Goal: Task Accomplishment & Management: Use online tool/utility

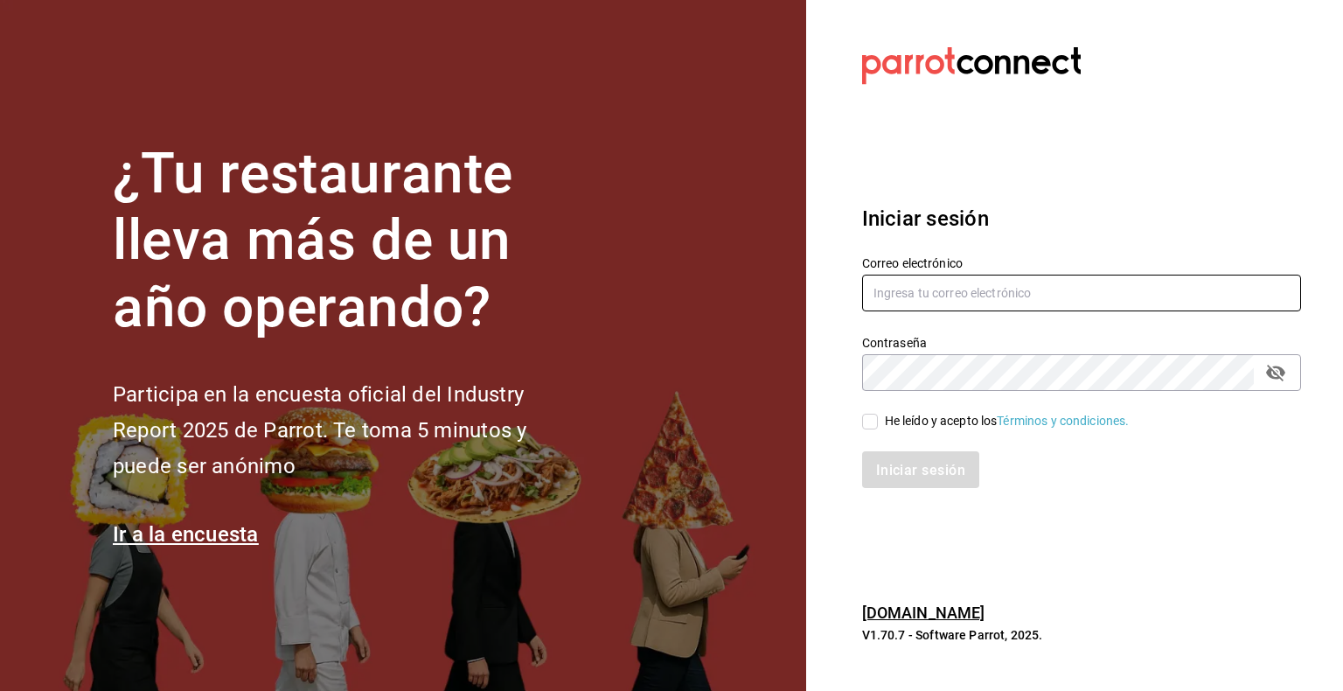
type input "hector.leal@platoexpress.com"
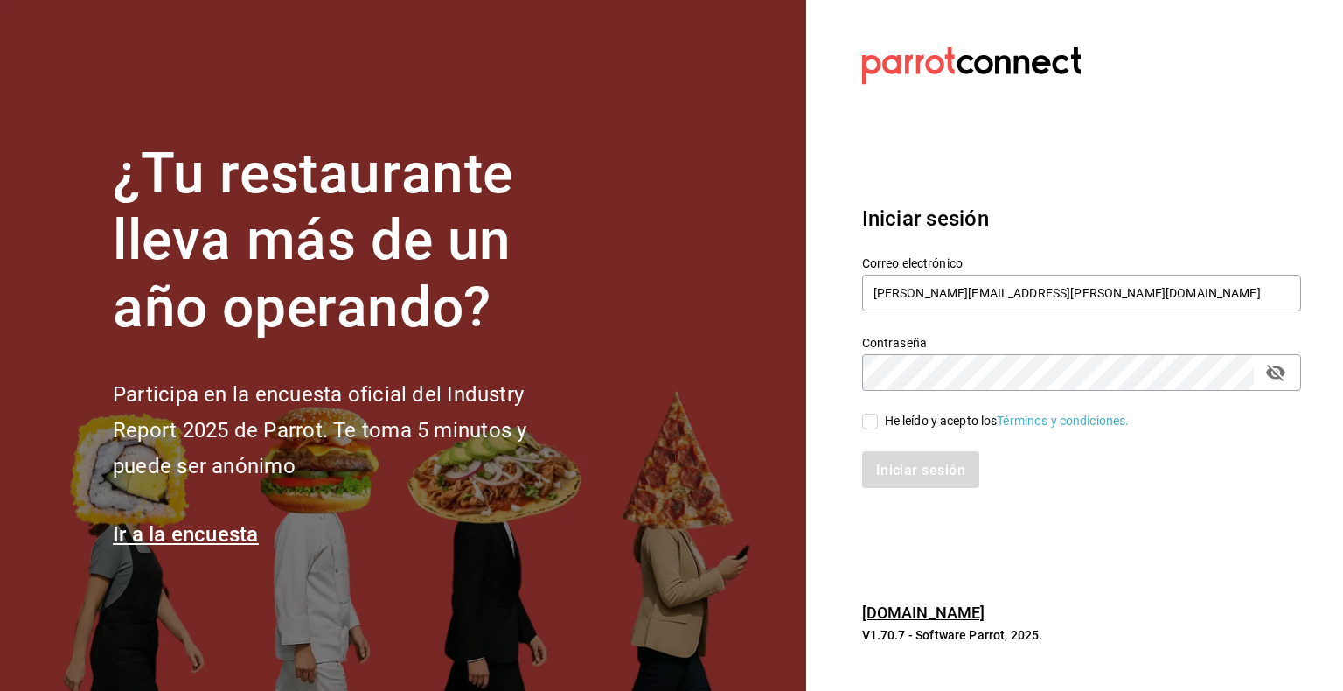
click at [863, 427] on input "He leído y acepto los Términos y condiciones." at bounding box center [870, 422] width 16 height 16
checkbox input "true"
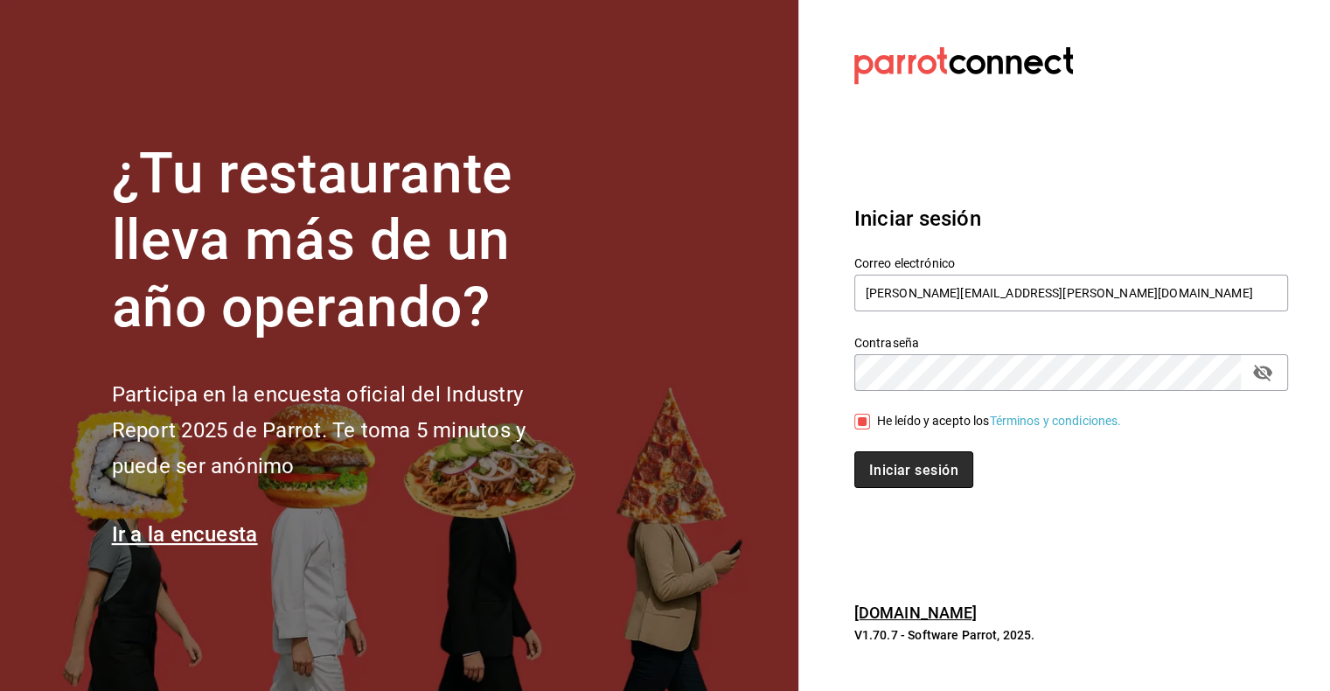
click at [910, 469] on font "Iniciar sesión" at bounding box center [913, 470] width 89 height 17
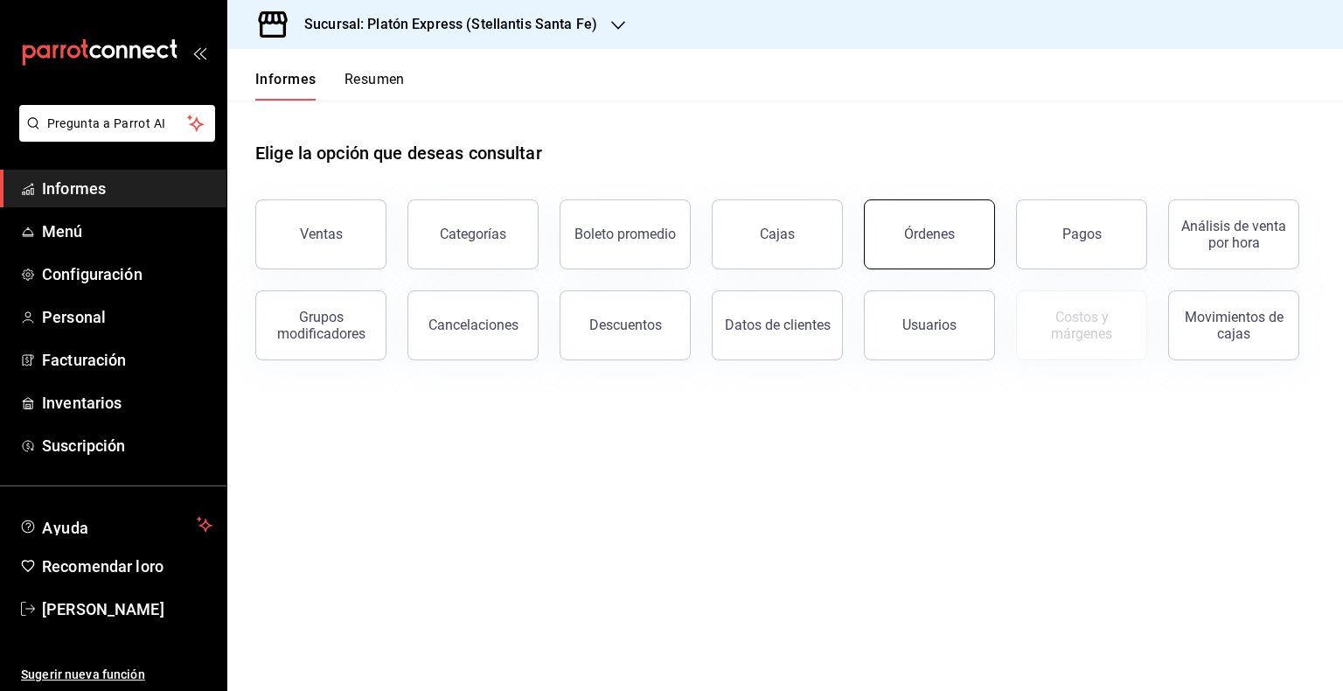
click at [920, 229] on font "Órdenes" at bounding box center [929, 234] width 51 height 17
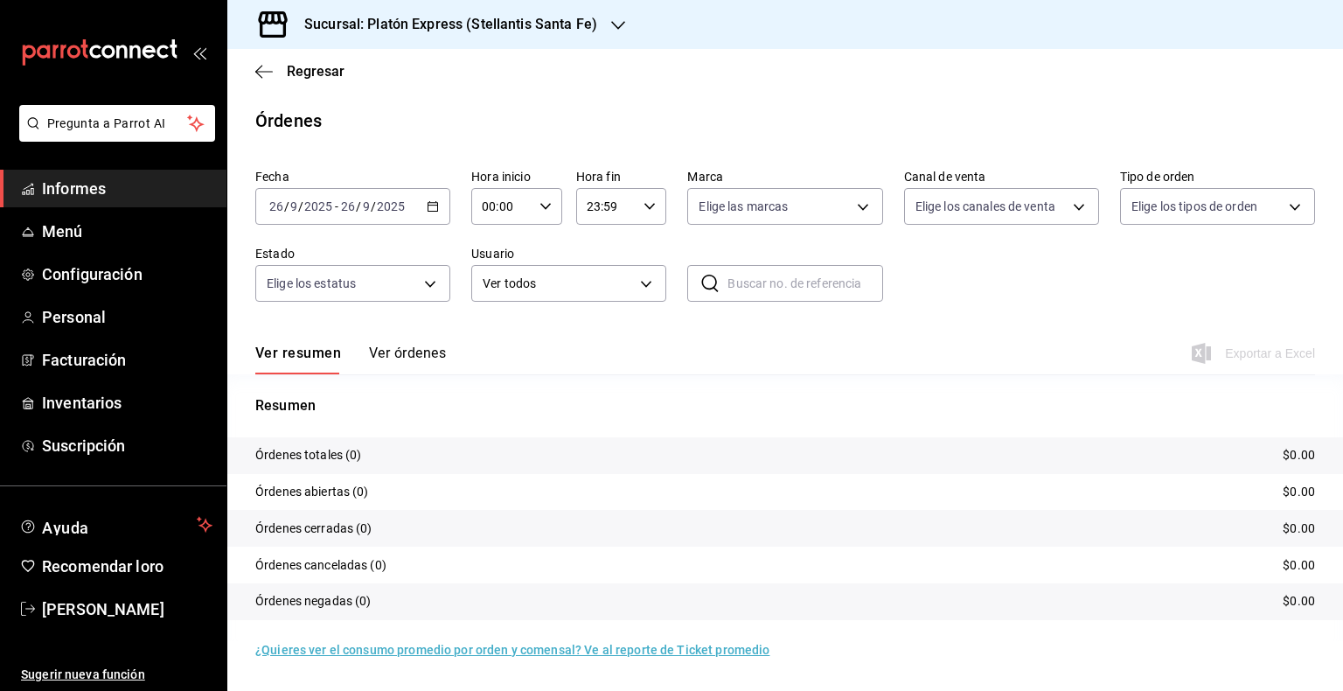
click at [441, 196] on div "[DATE] [DATE] - [DATE] [DATE]" at bounding box center [352, 206] width 195 height 37
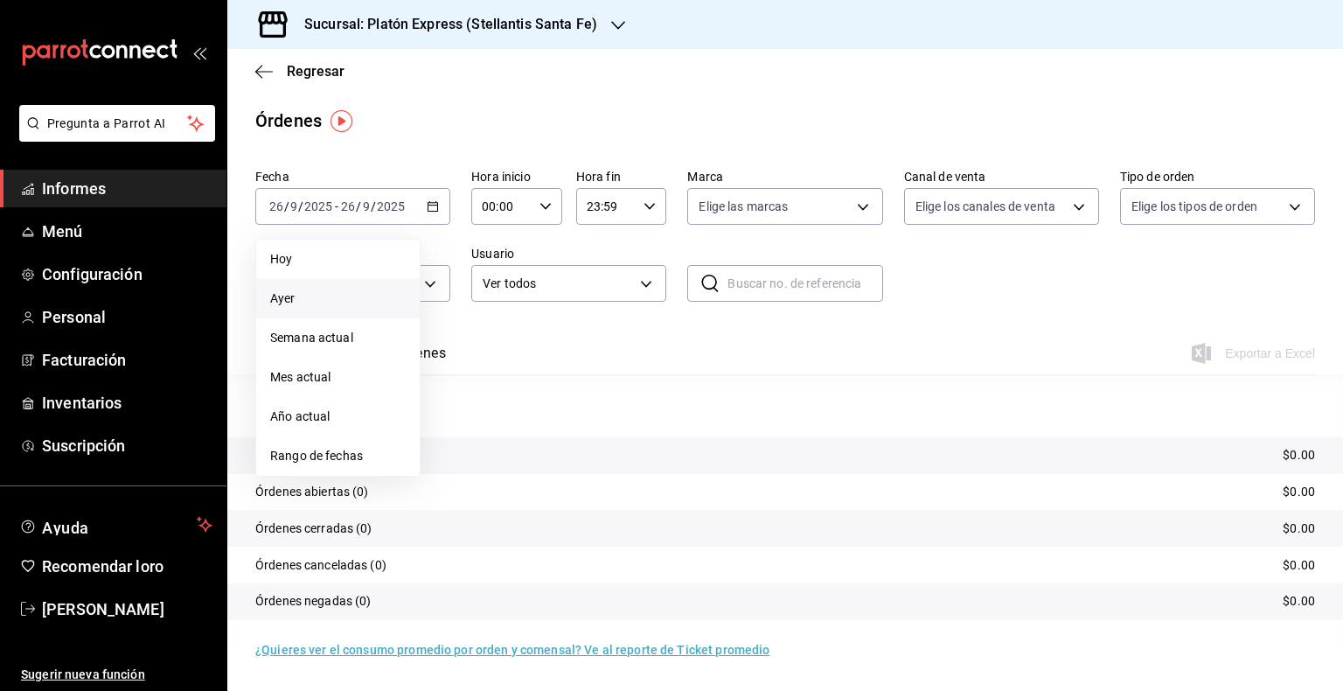
click at [333, 288] on li "Ayer" at bounding box center [338, 298] width 164 height 39
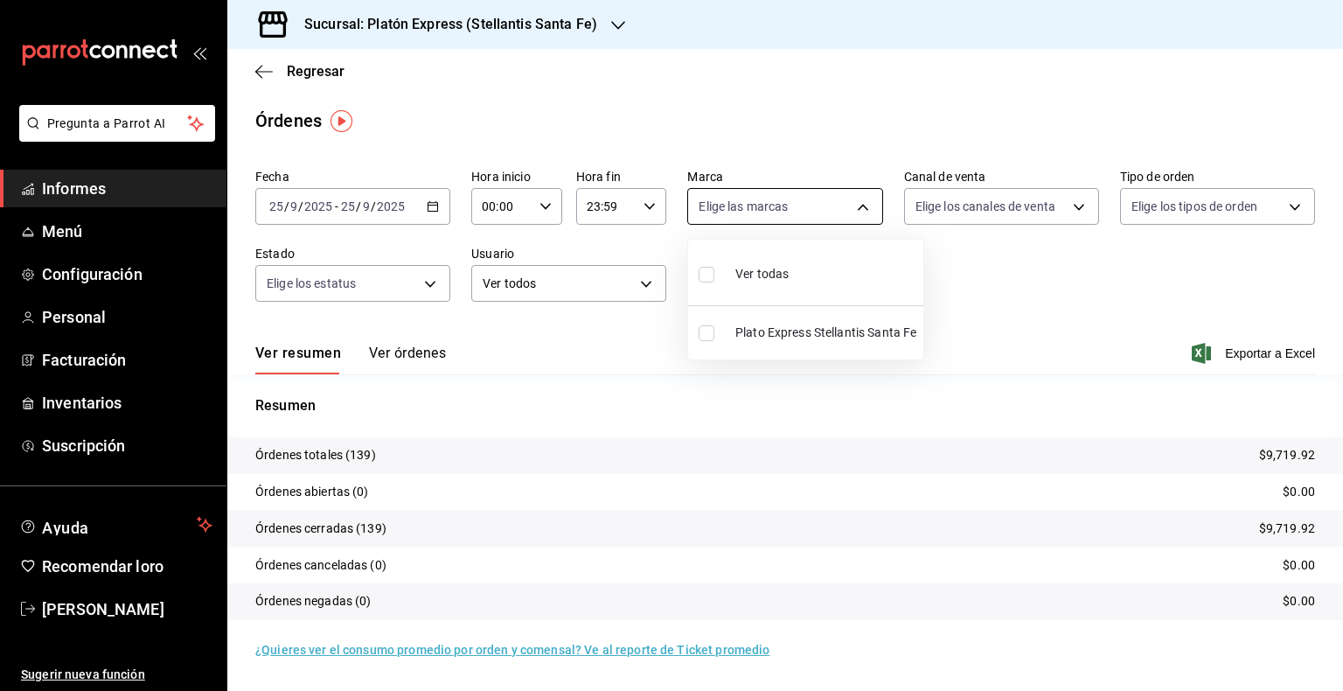
click at [830, 199] on body "Pregunta a Parrot AI Informes Menú Configuración Personal Facturación Inventari…" at bounding box center [671, 345] width 1343 height 691
click at [798, 275] on li "Ver todas" at bounding box center [809, 273] width 242 height 52
type input "361d5a15-3e70-4371-9032-c32599fcd072"
checkbox input "true"
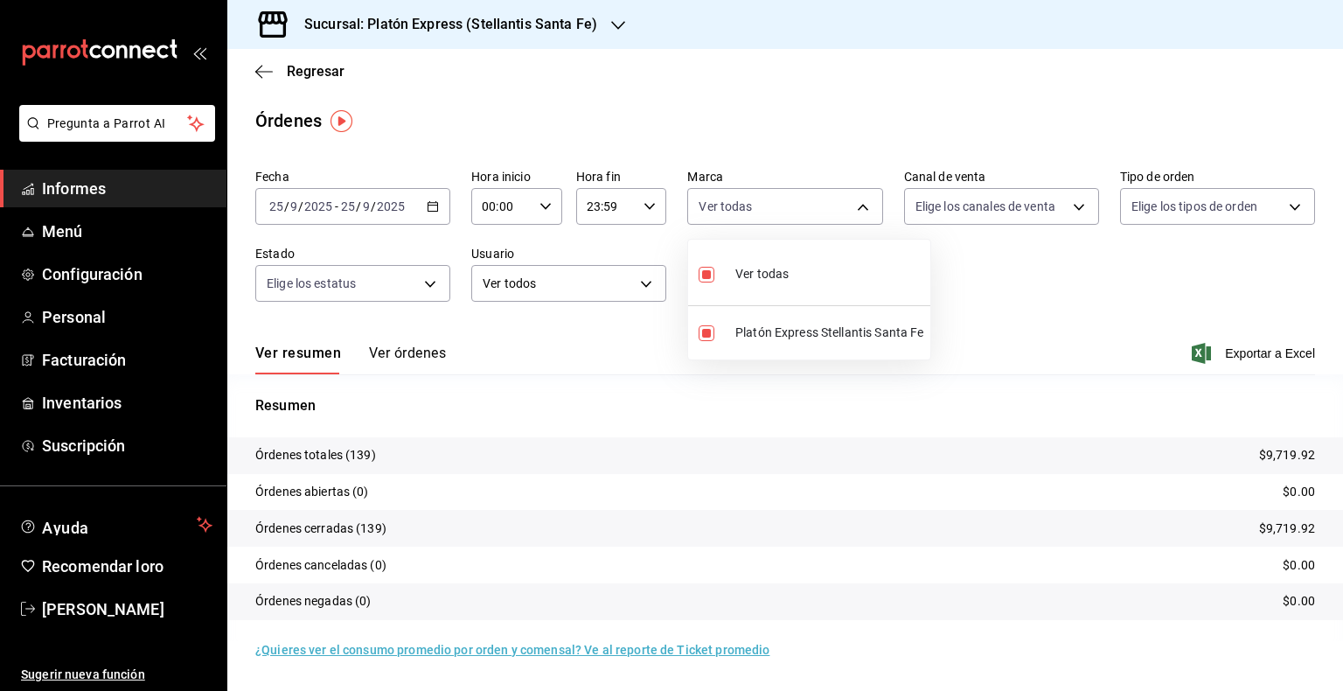
click at [1061, 209] on div at bounding box center [671, 345] width 1343 height 691
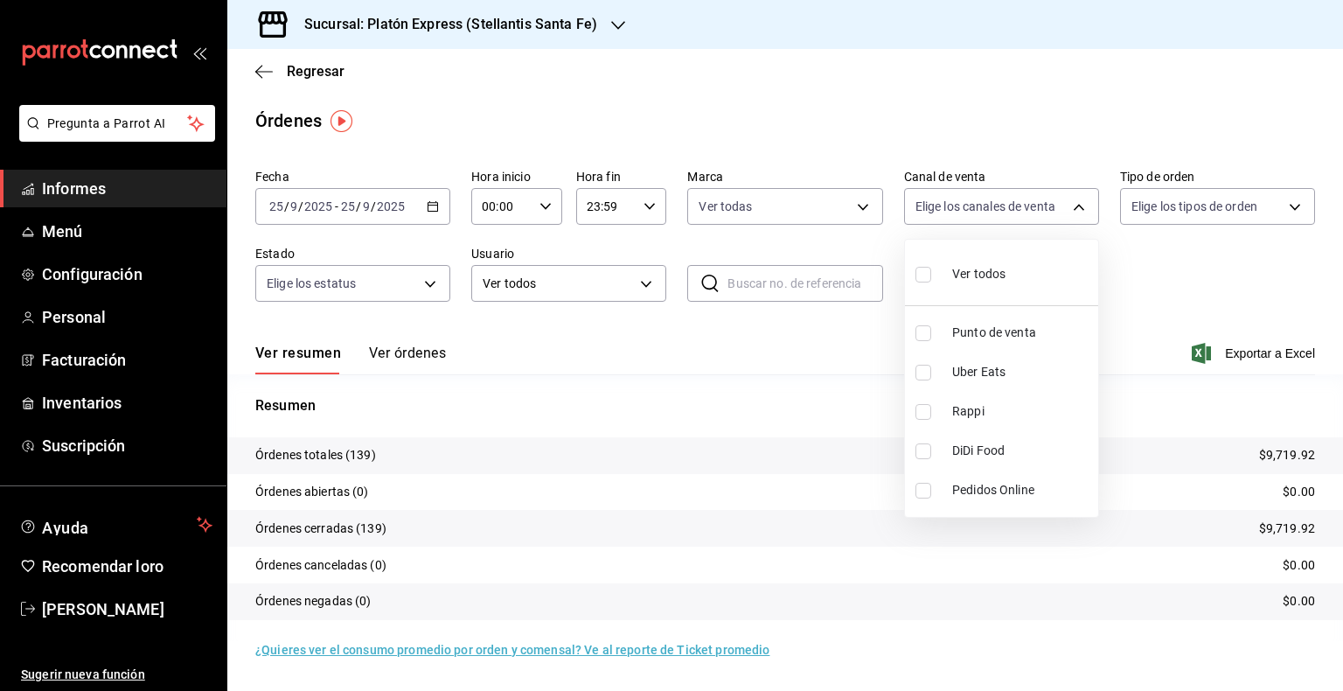
click at [1061, 209] on body "Pregunta a Parrot AI Informes Menú Configuración Personal Facturación Inventari…" at bounding box center [671, 345] width 1343 height 691
click at [974, 273] on font "Ver todos" at bounding box center [978, 274] width 53 height 14
type input "PARROT,UBER_EATS,RAPPI,DIDI_FOOD,ONLINE"
checkbox input "true"
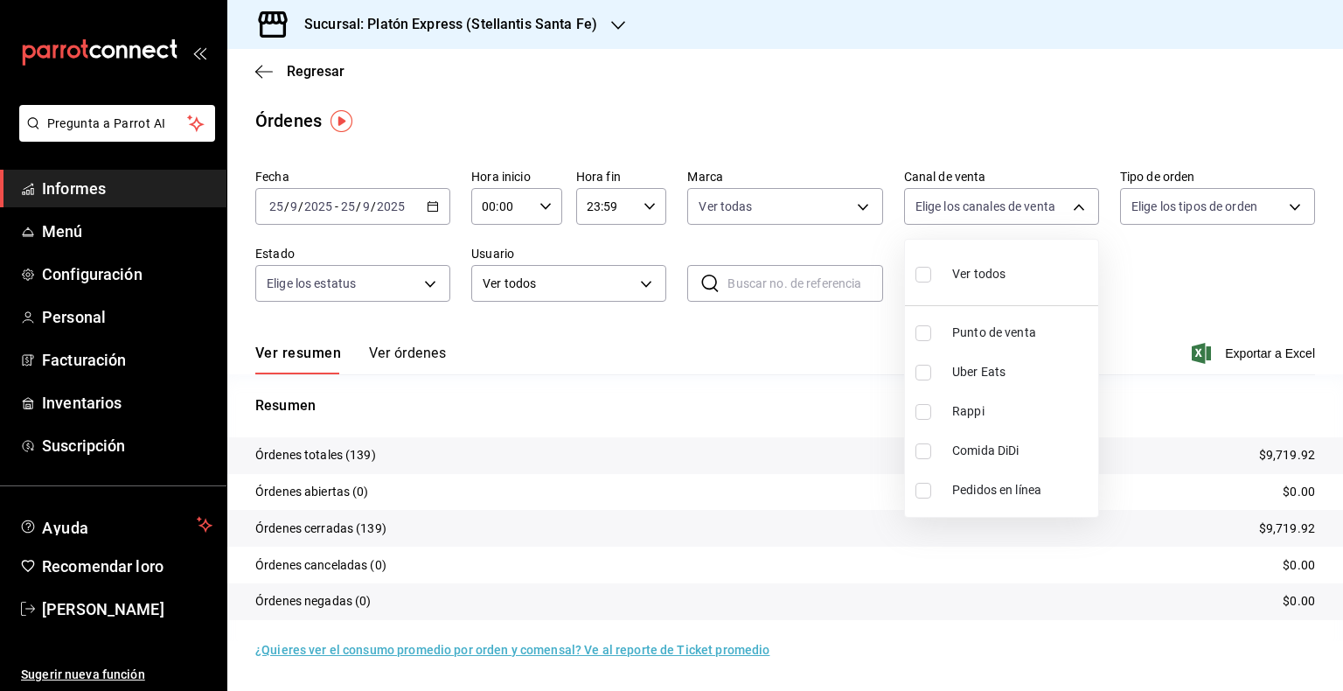
checkbox input "true"
click at [1259, 206] on div at bounding box center [671, 345] width 1343 height 691
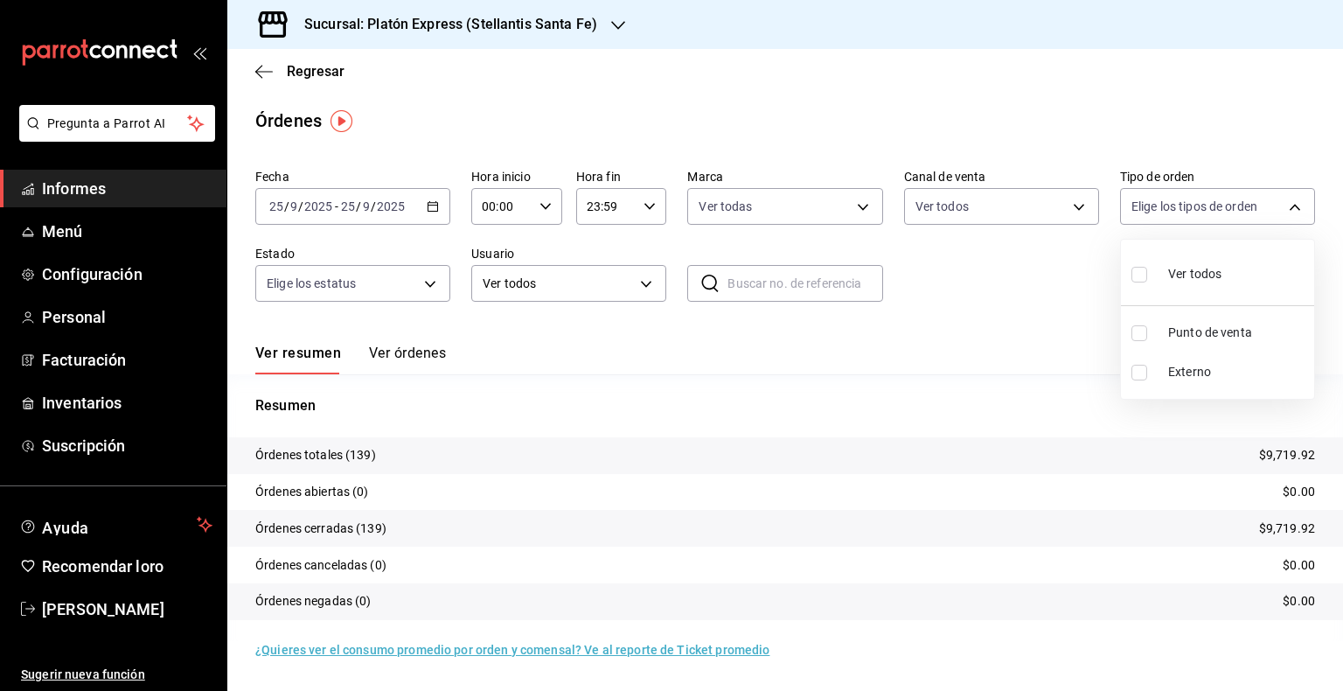
click at [1259, 206] on body "Pregunta a Parrot AI Informes Menú Configuración Personal Facturación Inventari…" at bounding box center [671, 345] width 1343 height 691
click at [1175, 277] on font "Ver todos" at bounding box center [1194, 274] width 53 height 14
type input "408cb6ed-6d39-4ad7-8d10-e714e50a729e,EXTERNAL"
checkbox input "true"
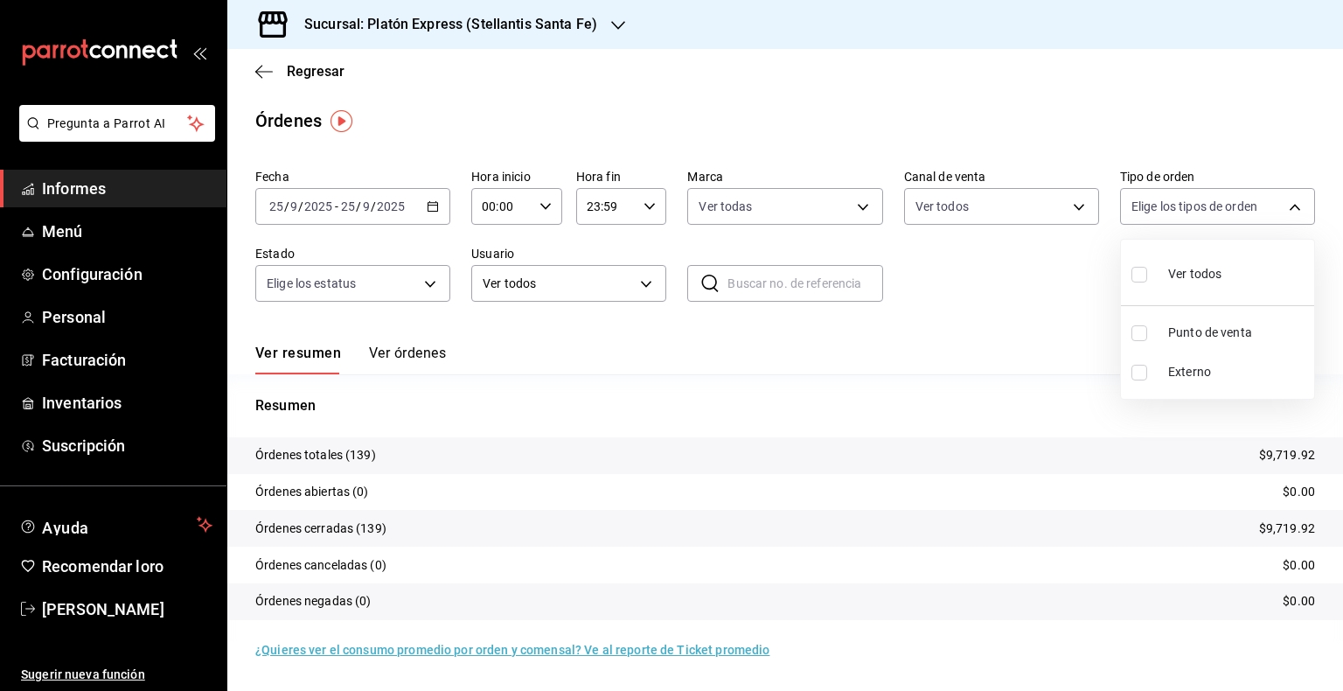
checkbox input "true"
click at [292, 295] on div at bounding box center [671, 345] width 1343 height 691
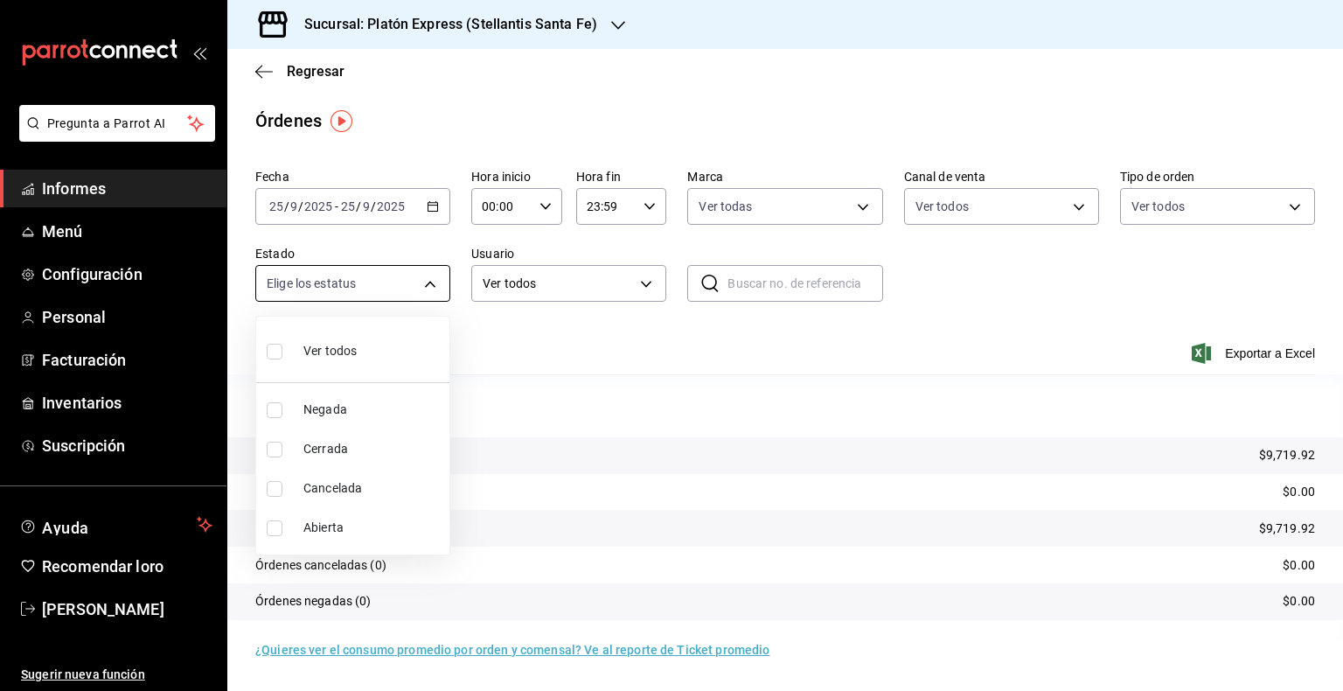
click at [427, 277] on body "Pregunta a Parrot AI Informes Menú Configuración Personal Facturación Inventari…" at bounding box center [671, 345] width 1343 height 691
click at [375, 338] on li "Ver todos" at bounding box center [352, 350] width 193 height 52
type input "DENIED,FINISHED,CANCELED,OPEN"
checkbox input "true"
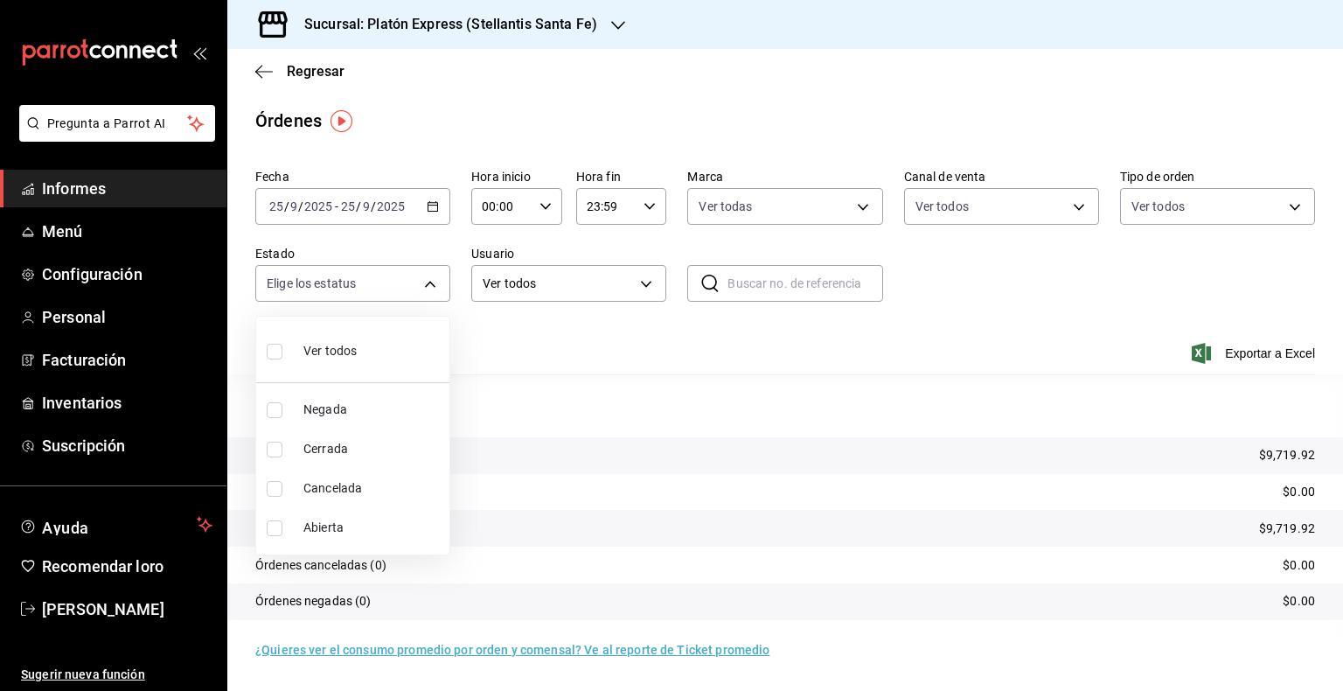
checkbox input "true"
click at [1243, 363] on div at bounding box center [671, 345] width 1343 height 691
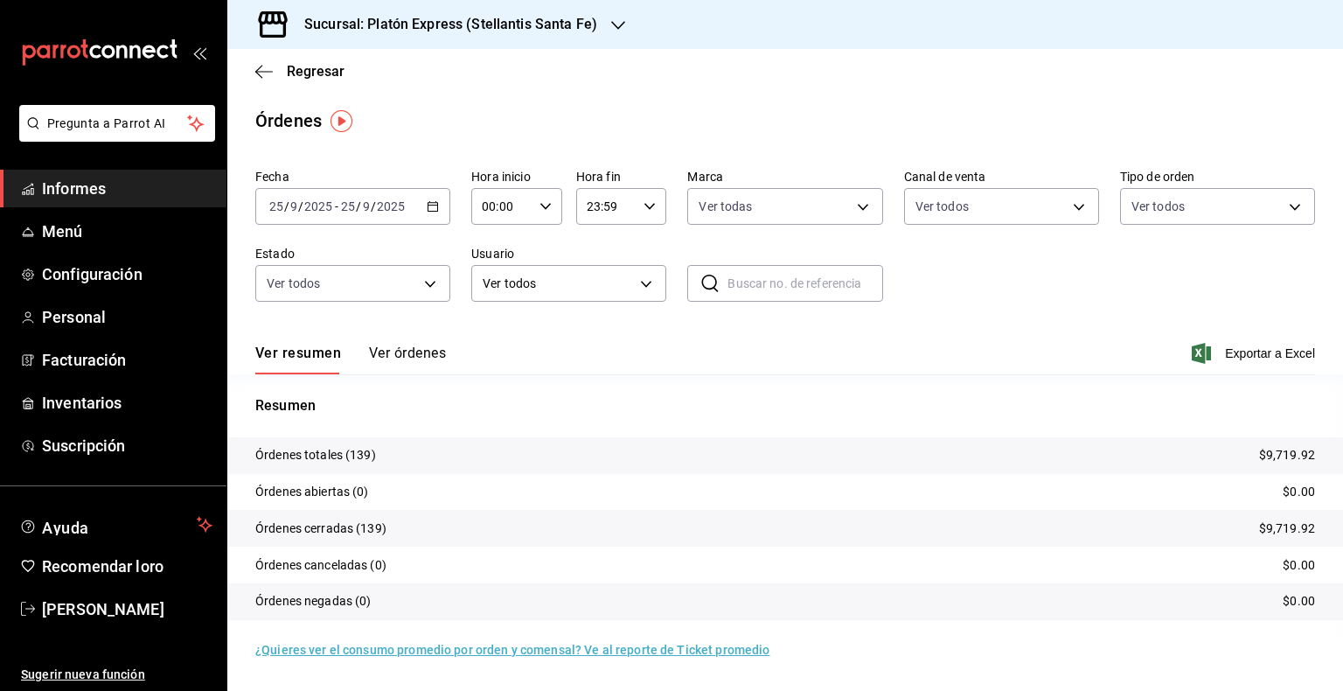
click at [1242, 355] on font "Exportar a Excel" at bounding box center [1270, 353] width 90 height 14
click at [569, 31] on font "Sucursal: Platón Express (Stellantis Santa Fe)" at bounding box center [450, 24] width 293 height 17
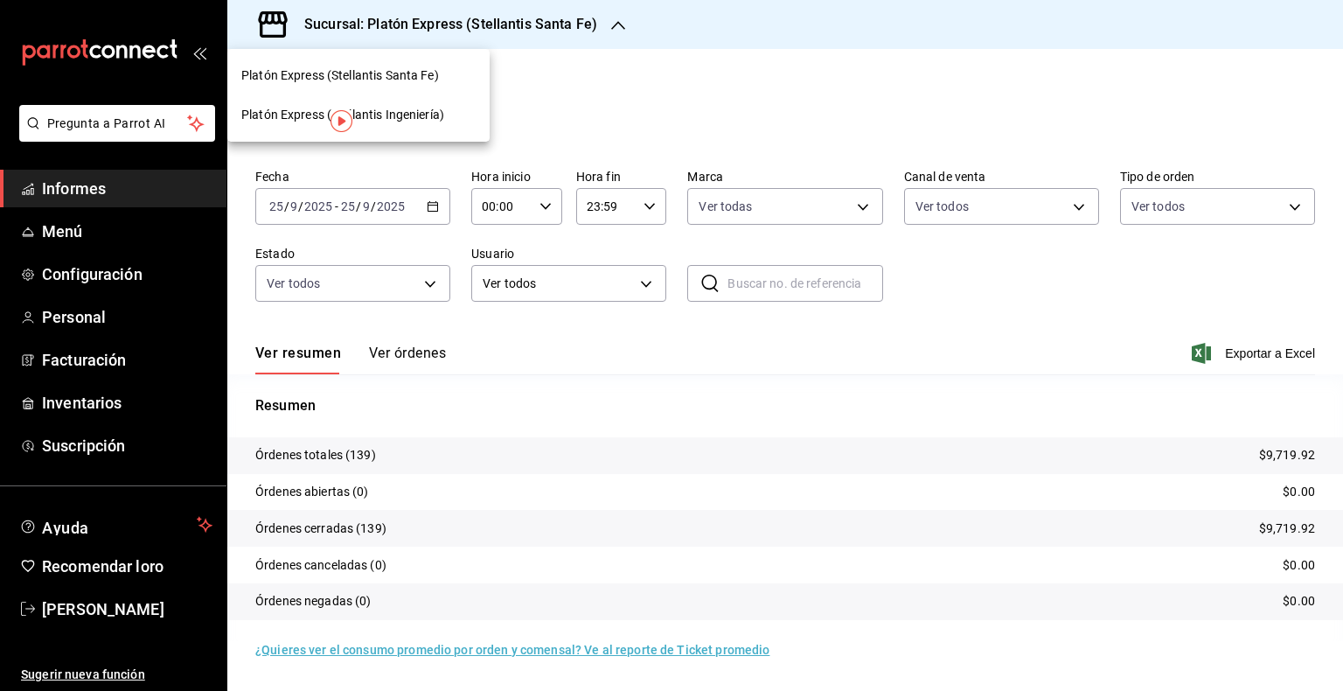
click at [395, 115] on font "Platón Express (Stellantis Ingeniería)" at bounding box center [342, 115] width 203 height 14
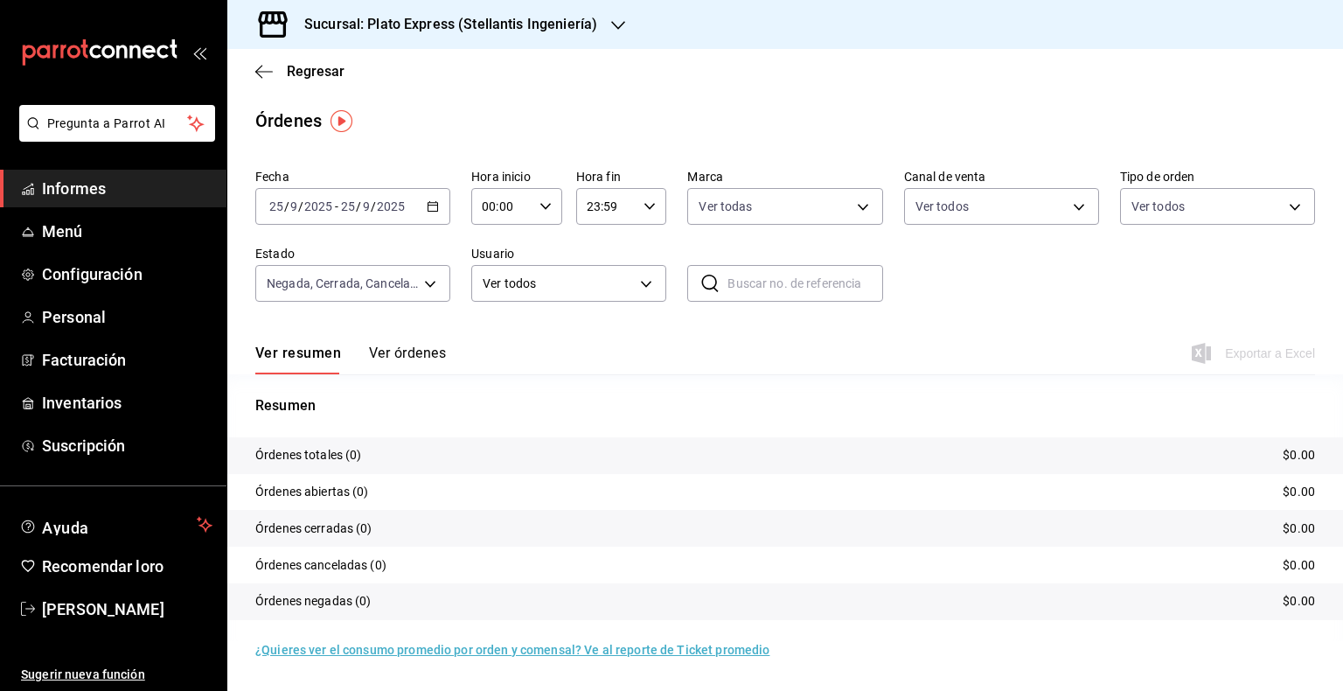
click at [440, 205] on div "[DATE] [DATE] - [DATE] [DATE]" at bounding box center [352, 206] width 195 height 37
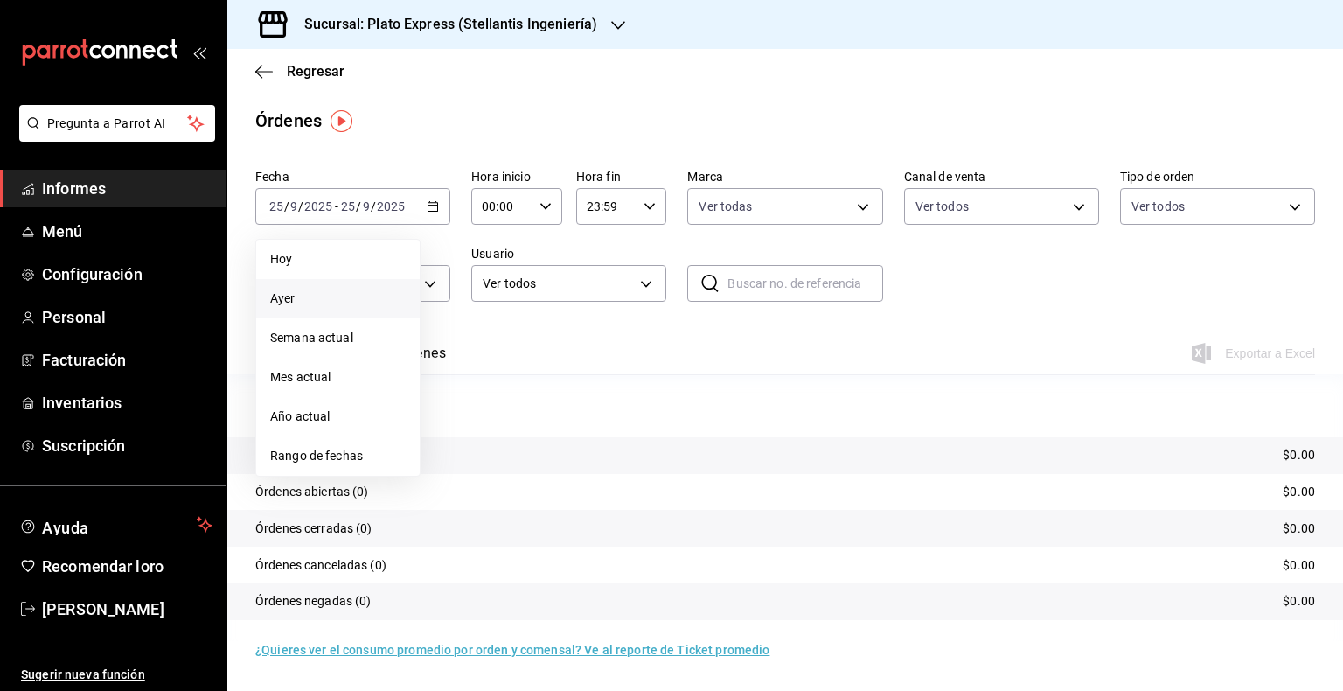
click at [336, 296] on span "Ayer" at bounding box center [338, 298] width 136 height 18
